Goal: Task Accomplishment & Management: Manage account settings

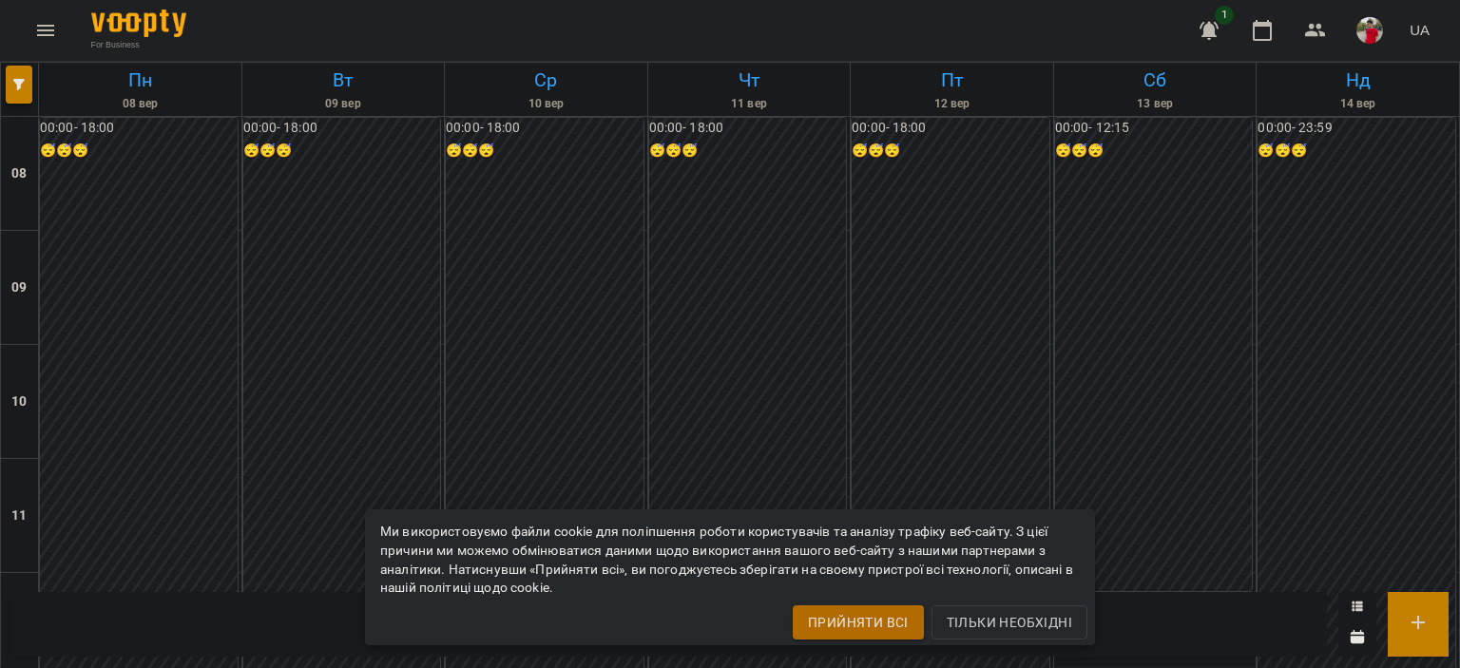
scroll to position [570, 0]
click at [49, 19] on icon "Menu" at bounding box center [45, 30] width 23 height 23
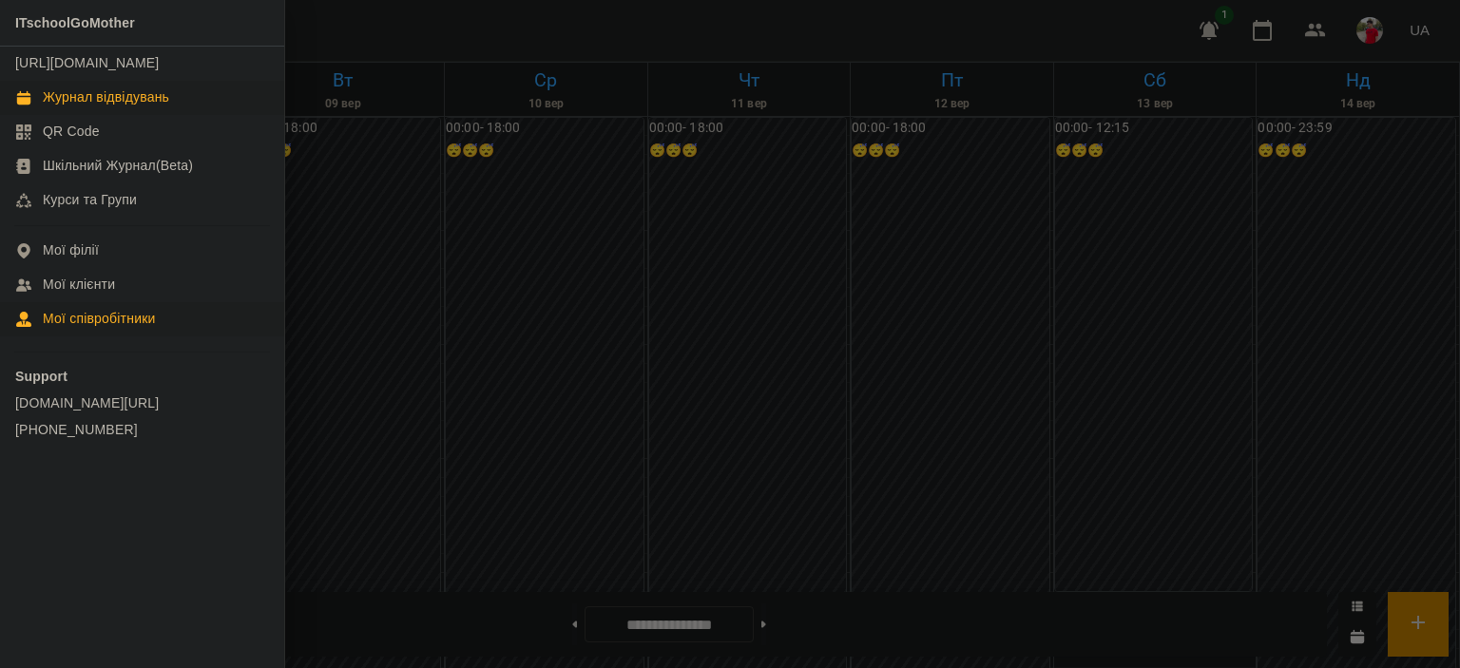
click at [118, 329] on div "Мої співробітники" at bounding box center [99, 319] width 113 height 19
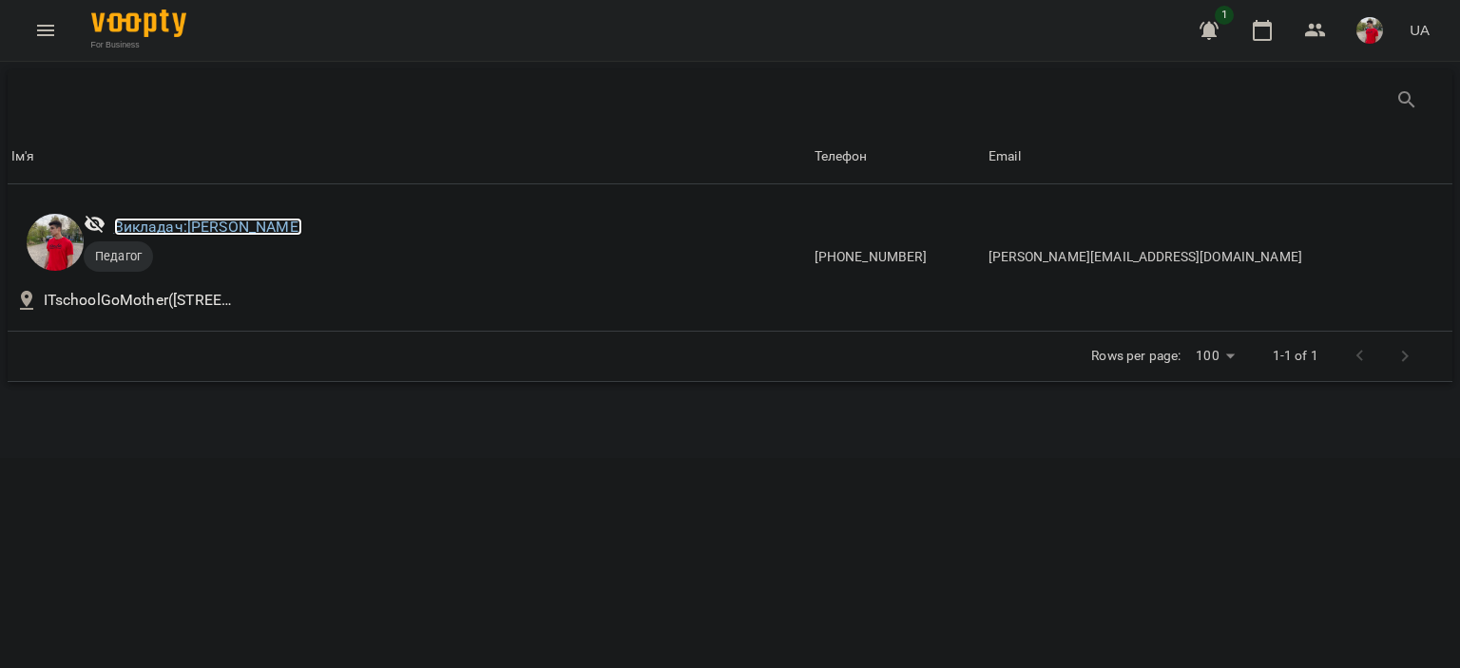
click at [182, 220] on link "Викладач: [PERSON_NAME]" at bounding box center [208, 227] width 188 height 18
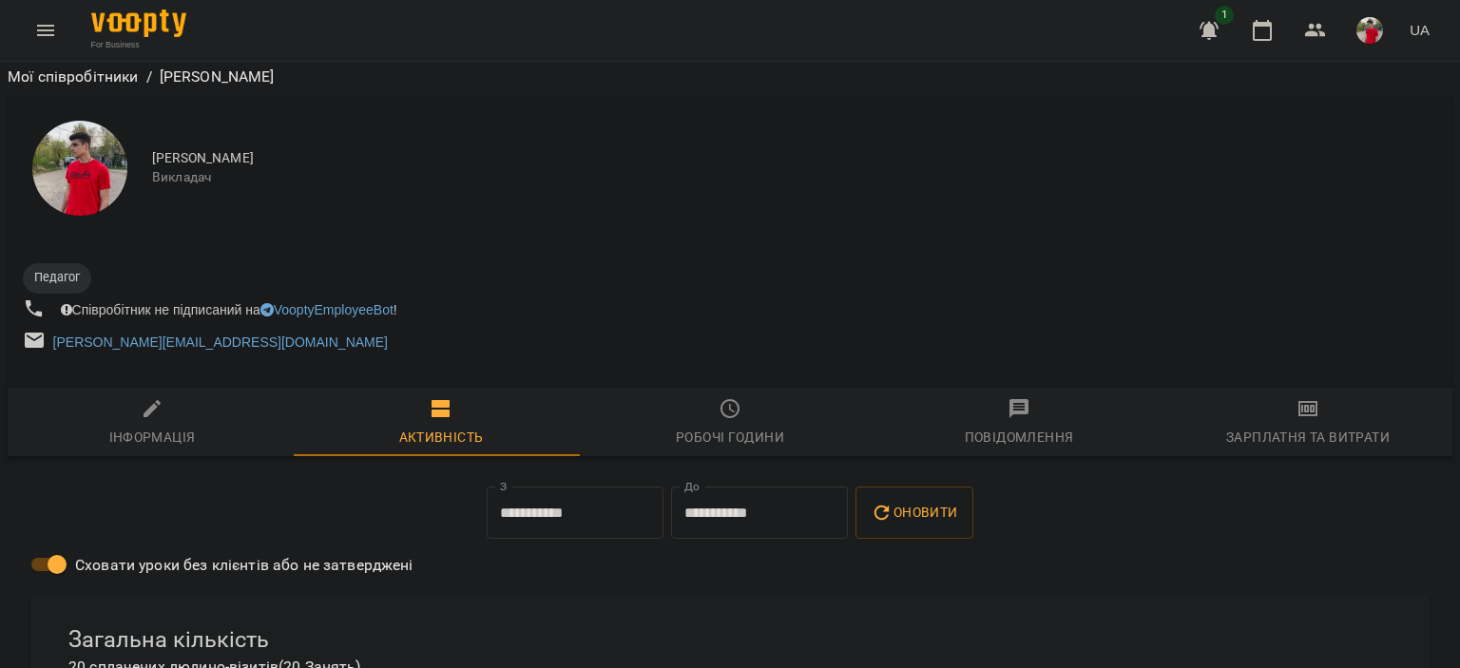
scroll to position [190, 0]
click at [754, 397] on span "Робочі години" at bounding box center [730, 422] width 266 height 51
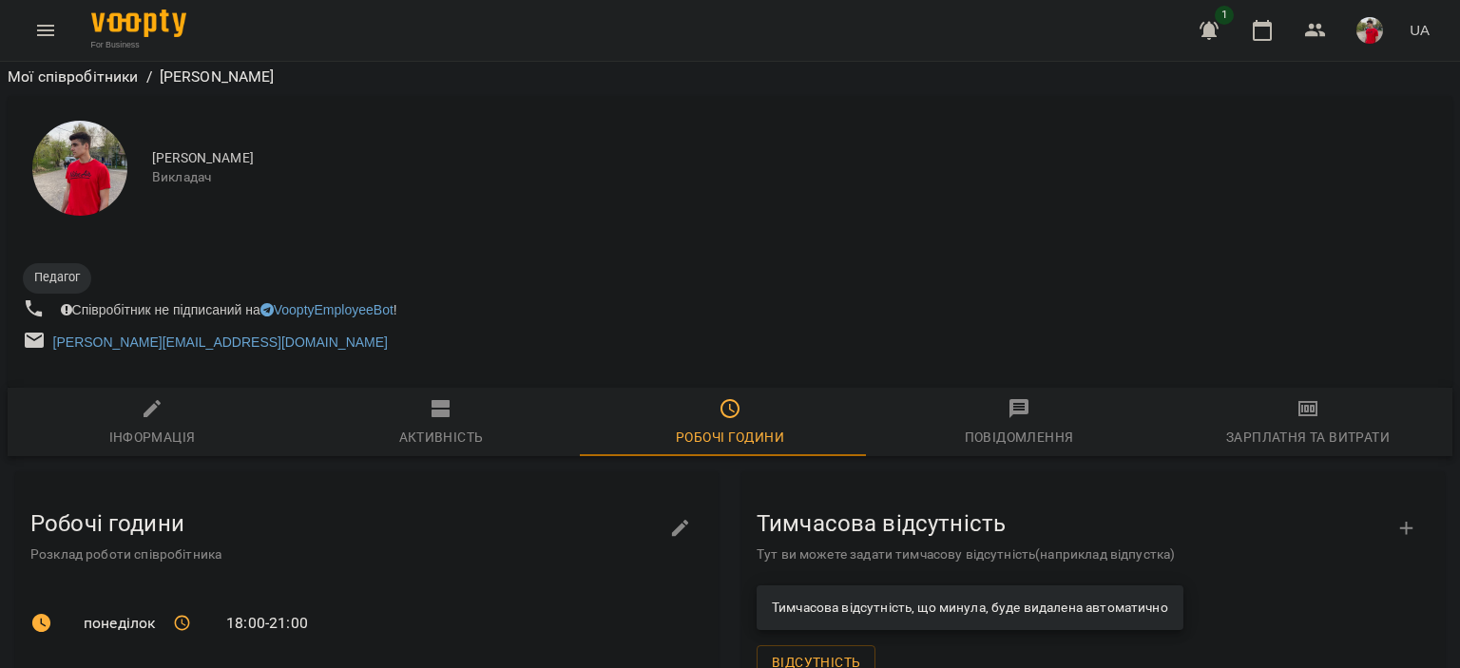
scroll to position [604, 0]
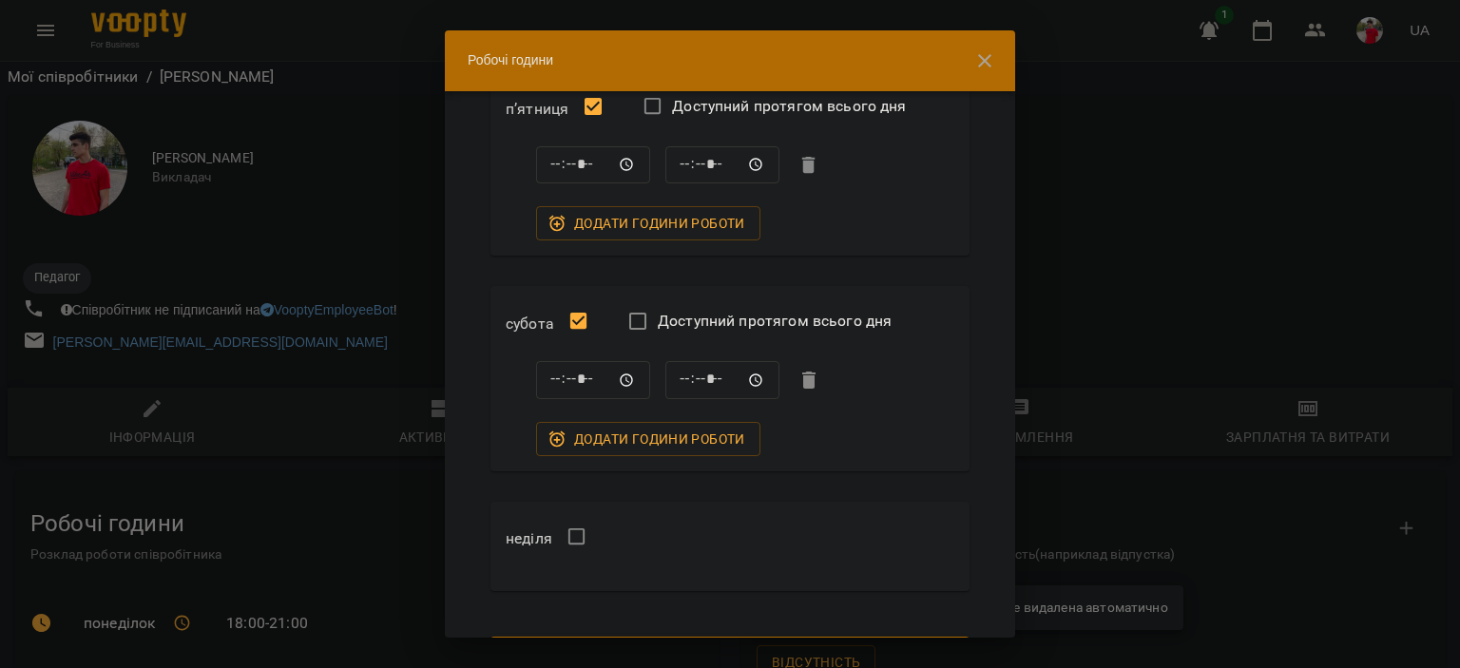
scroll to position [918, 0]
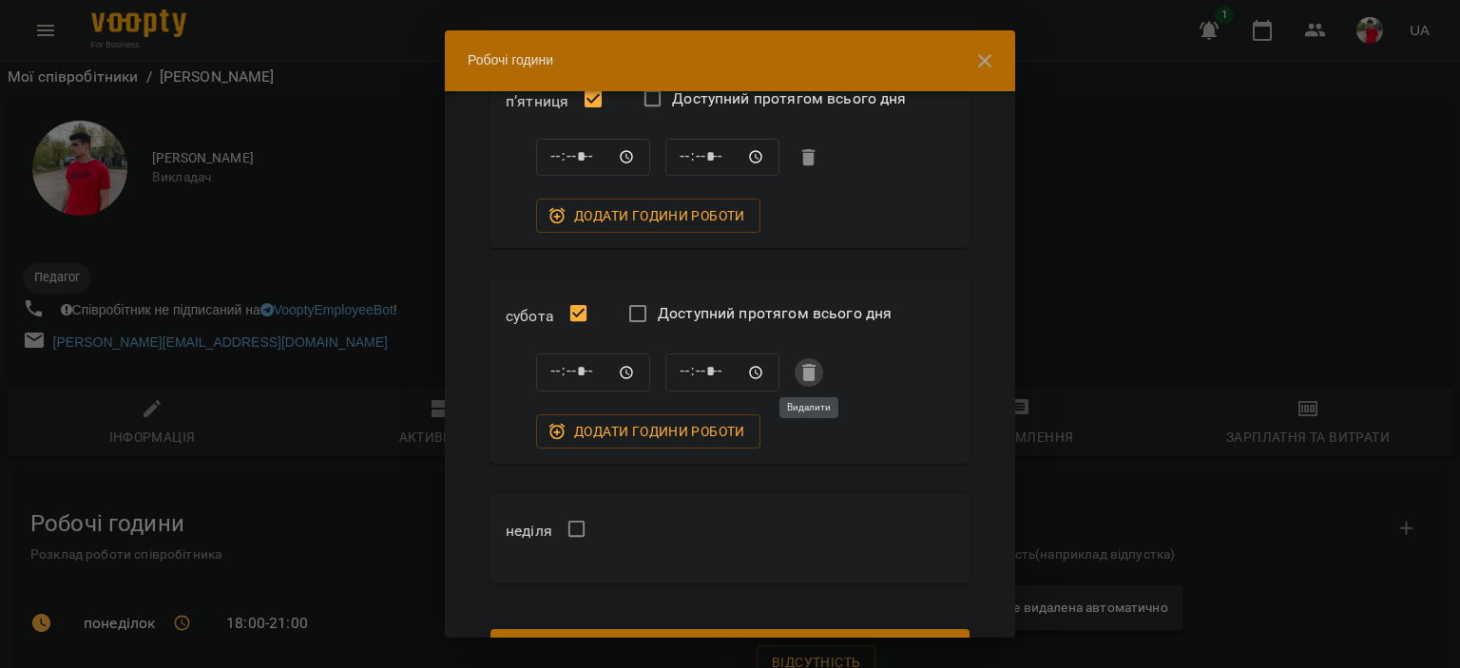
click at [815, 372] on icon "button" at bounding box center [808, 372] width 23 height 23
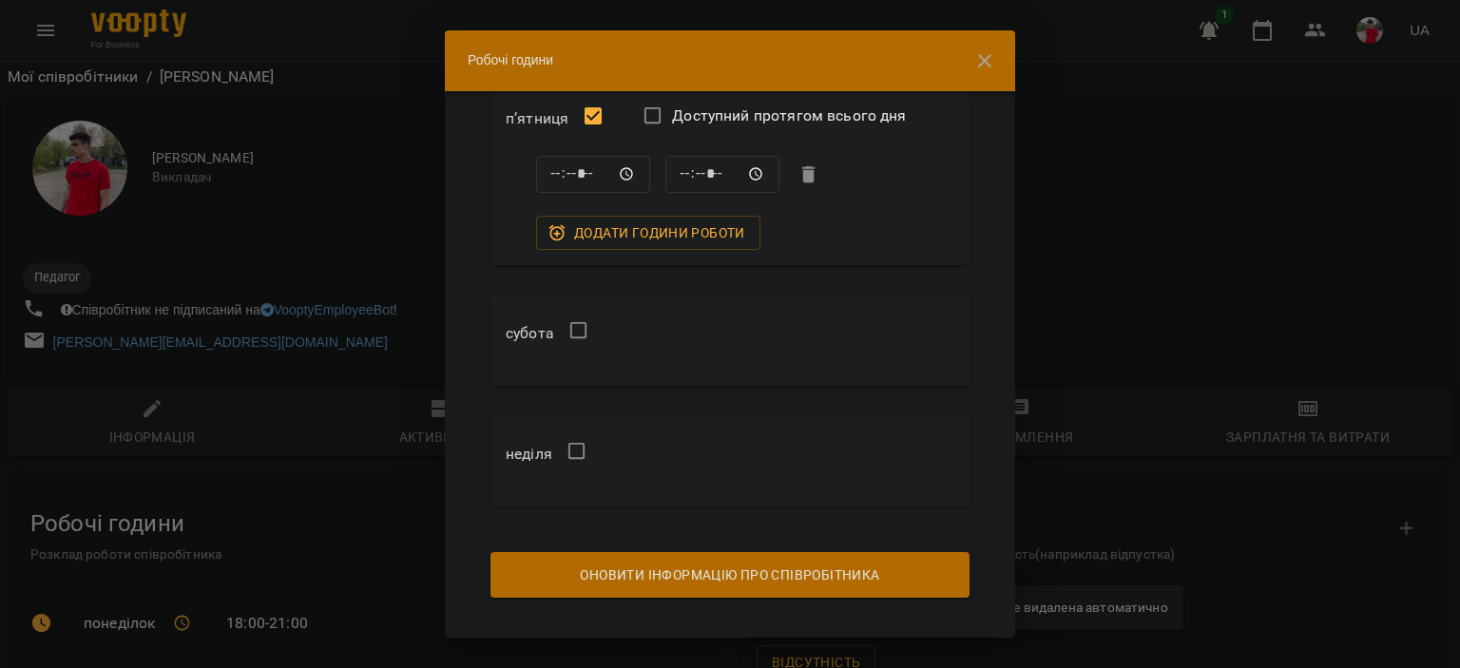
scroll to position [919, 0]
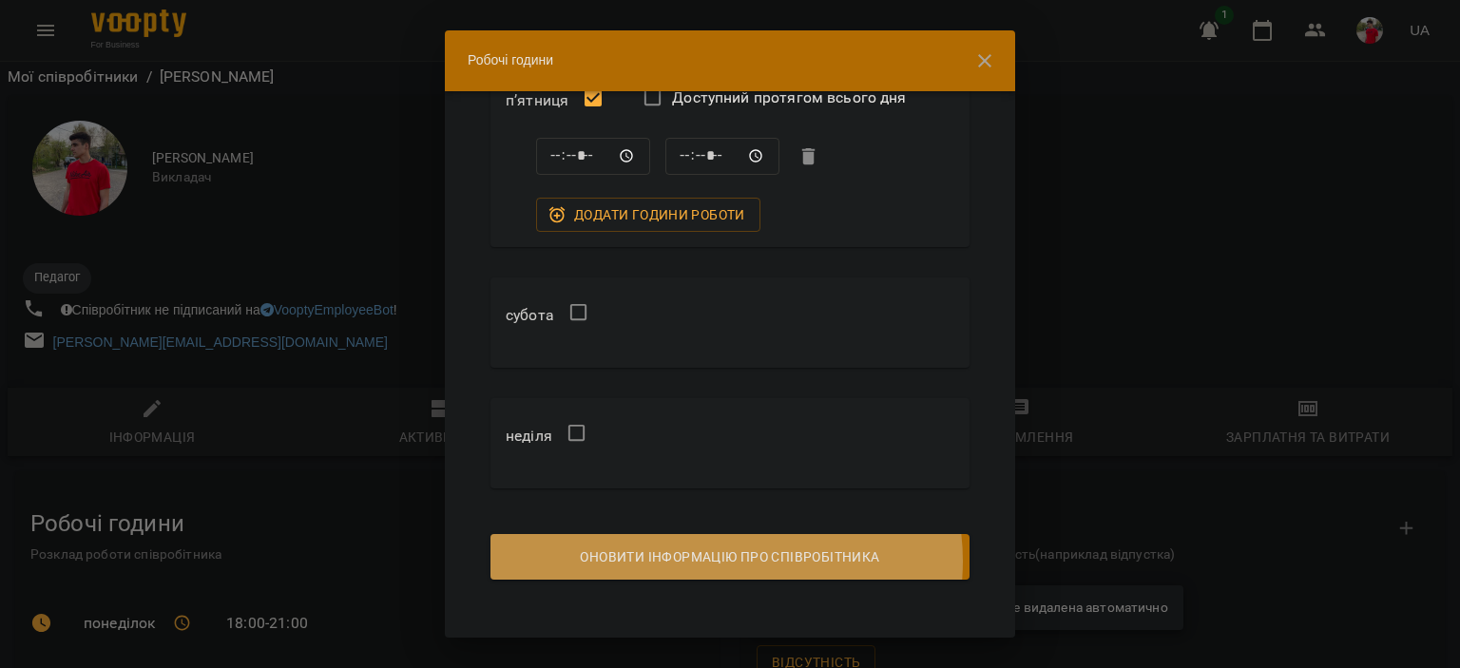
click at [725, 559] on span "Оновити інформацію про співробітника" at bounding box center [730, 557] width 449 height 23
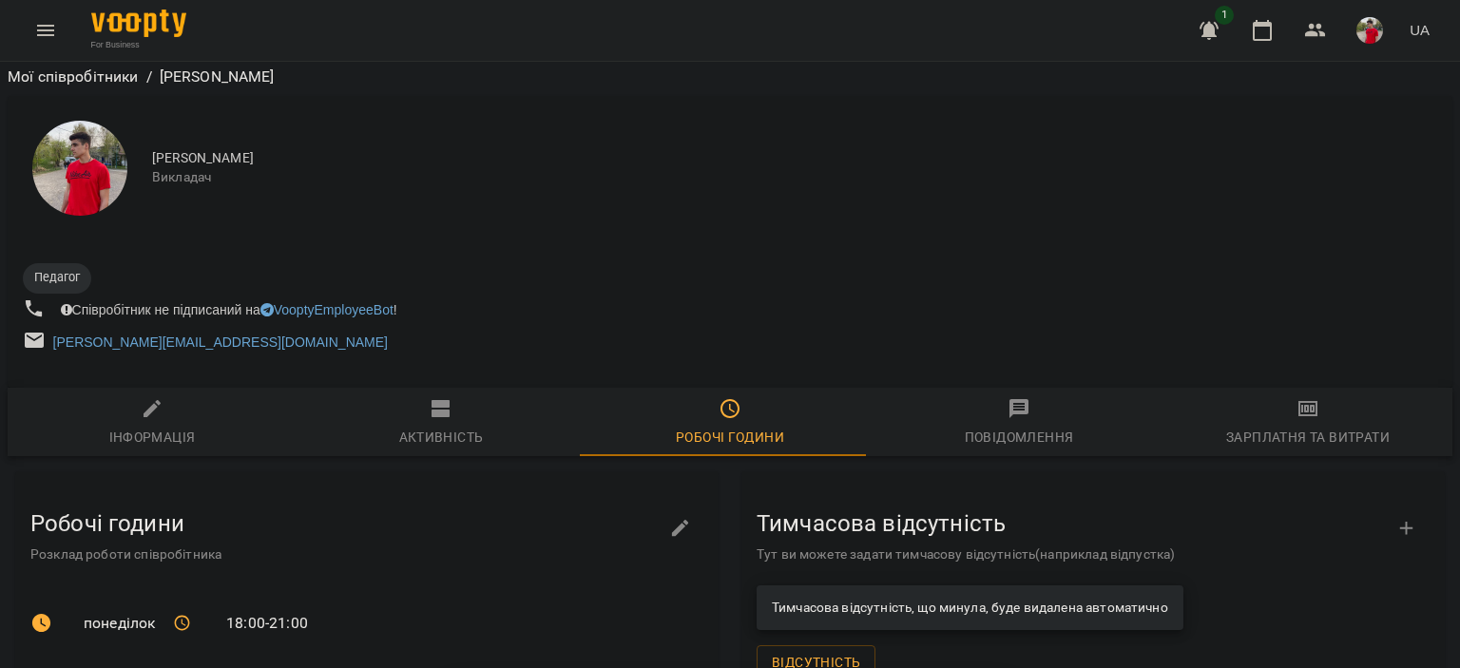
scroll to position [582, 0]
click at [28, 21] on button "Menu" at bounding box center [46, 31] width 46 height 46
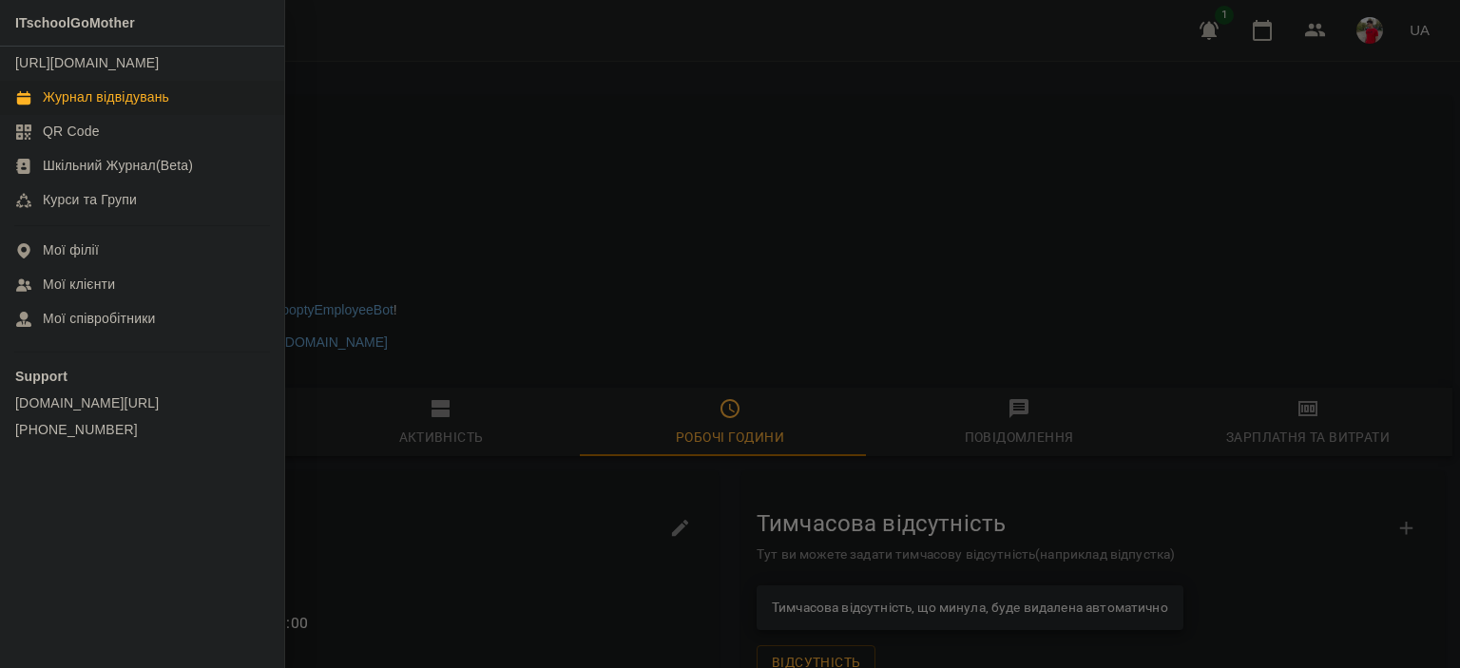
click at [85, 107] on div "Журнал відвідувань" at bounding box center [106, 97] width 126 height 19
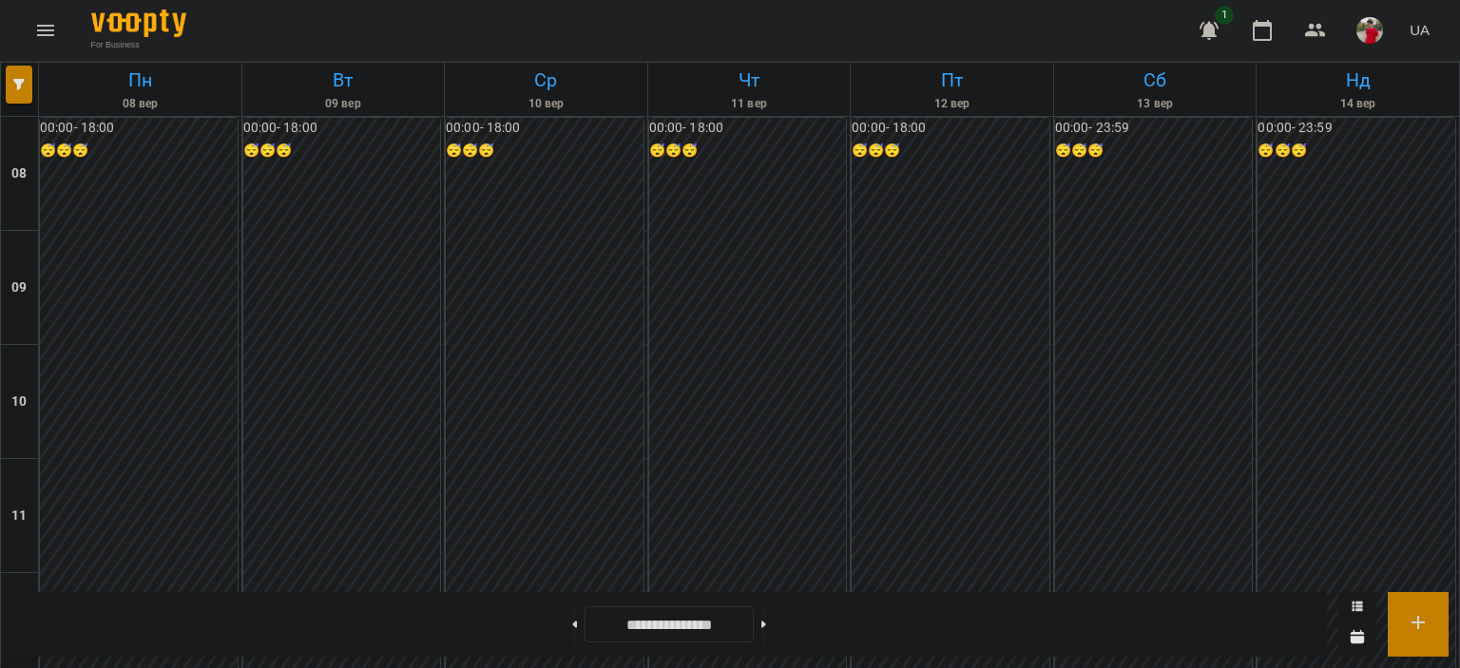
scroll to position [1045, 0]
